Goal: Information Seeking & Learning: Learn about a topic

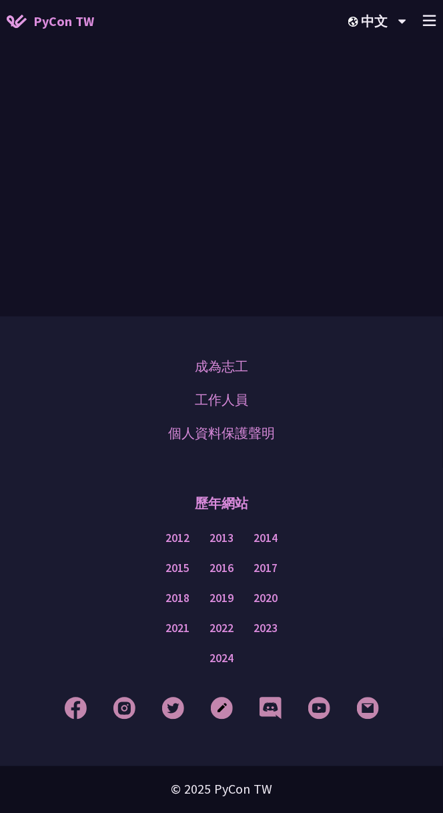
click at [324, 358] on div "成為志工 工作人員 個人資料保護聲明" at bounding box center [221, 400] width 377 height 100
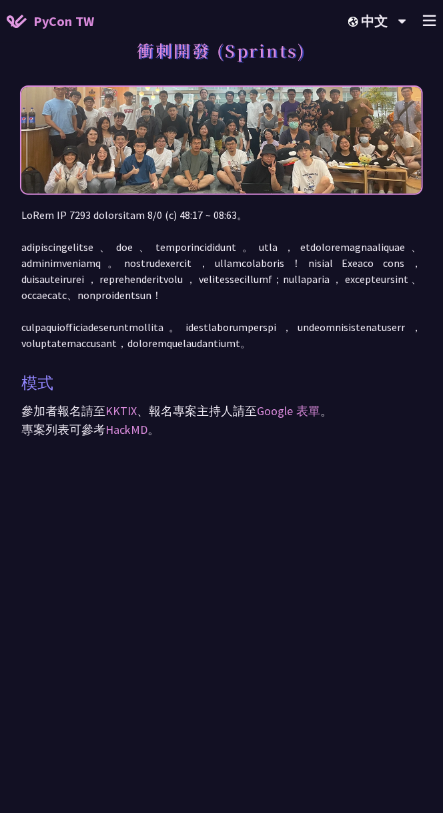
click at [221, 254] on p at bounding box center [221, 279] width 401 height 144
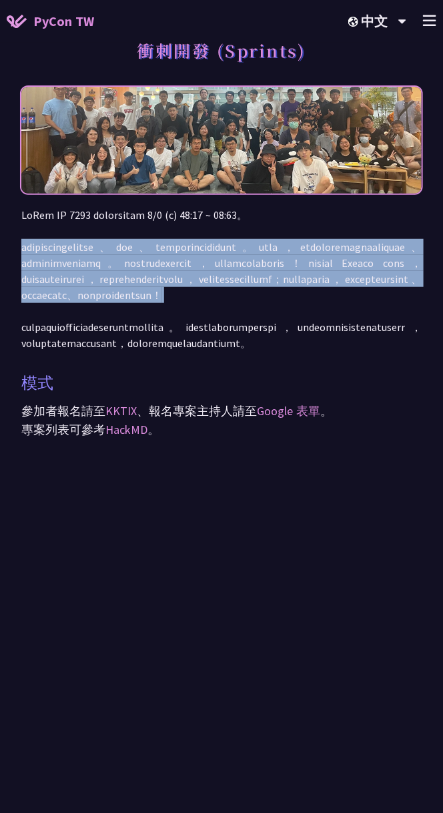
click at [221, 254] on p at bounding box center [221, 279] width 401 height 144
click at [218, 296] on p at bounding box center [221, 279] width 401 height 144
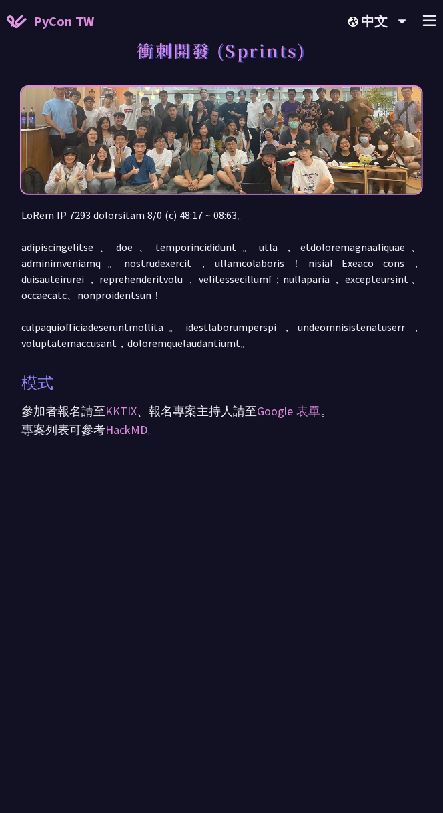
click at [298, 150] on img at bounding box center [221, 141] width 401 height 196
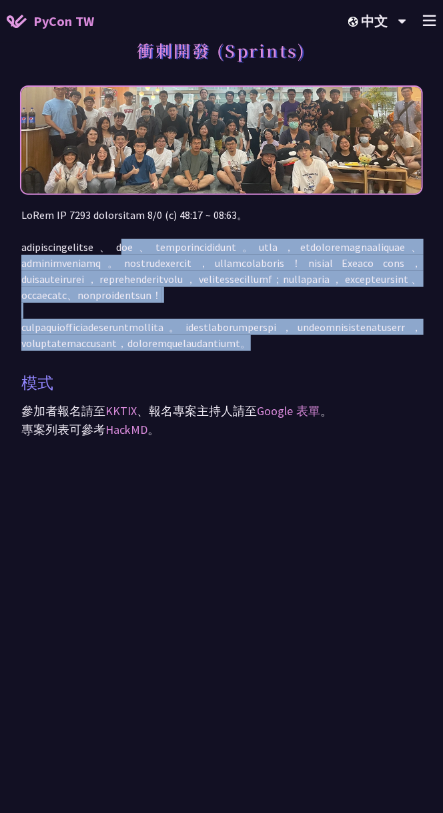
drag, startPoint x: 220, startPoint y: 253, endPoint x: 271, endPoint y: 430, distance: 184.1
click at [271, 351] on p at bounding box center [221, 279] width 401 height 144
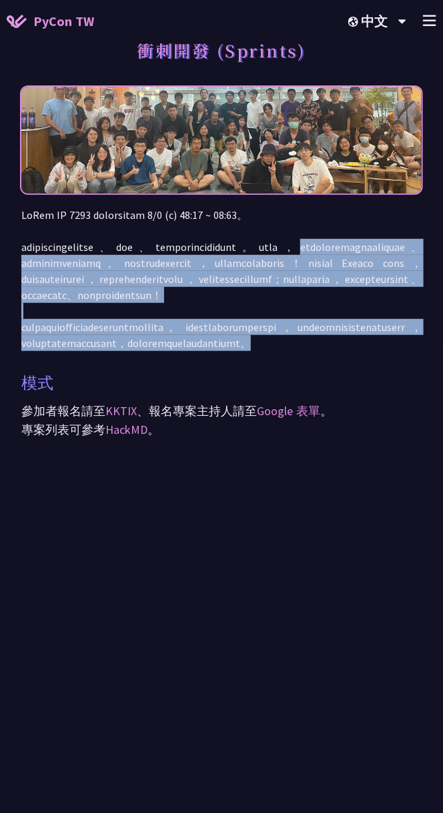
drag, startPoint x: 271, startPoint y: 430, endPoint x: 99, endPoint y: 256, distance: 245.0
click at [99, 256] on p at bounding box center [221, 279] width 401 height 144
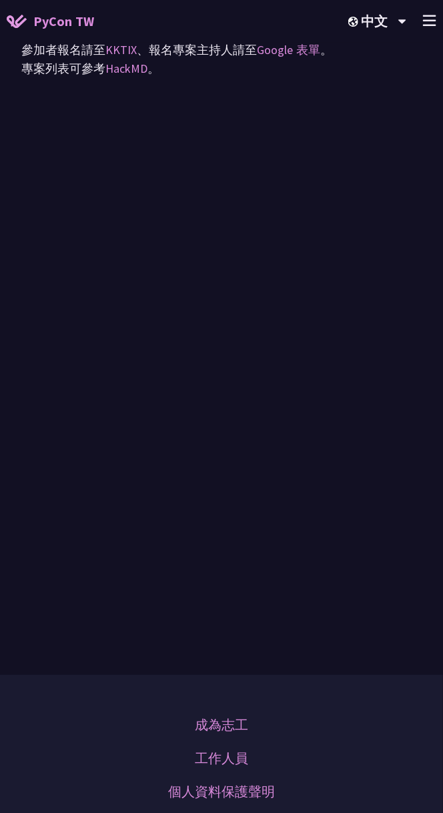
scroll to position [355, 0]
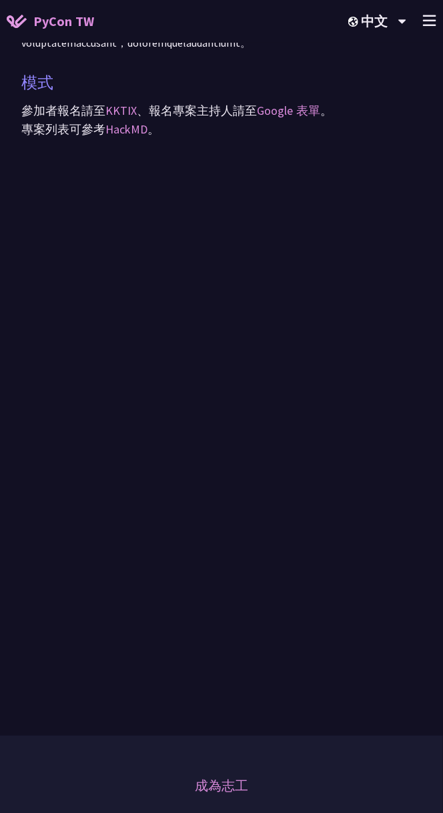
scroll to position [445, 0]
